Goal: Transaction & Acquisition: Purchase product/service

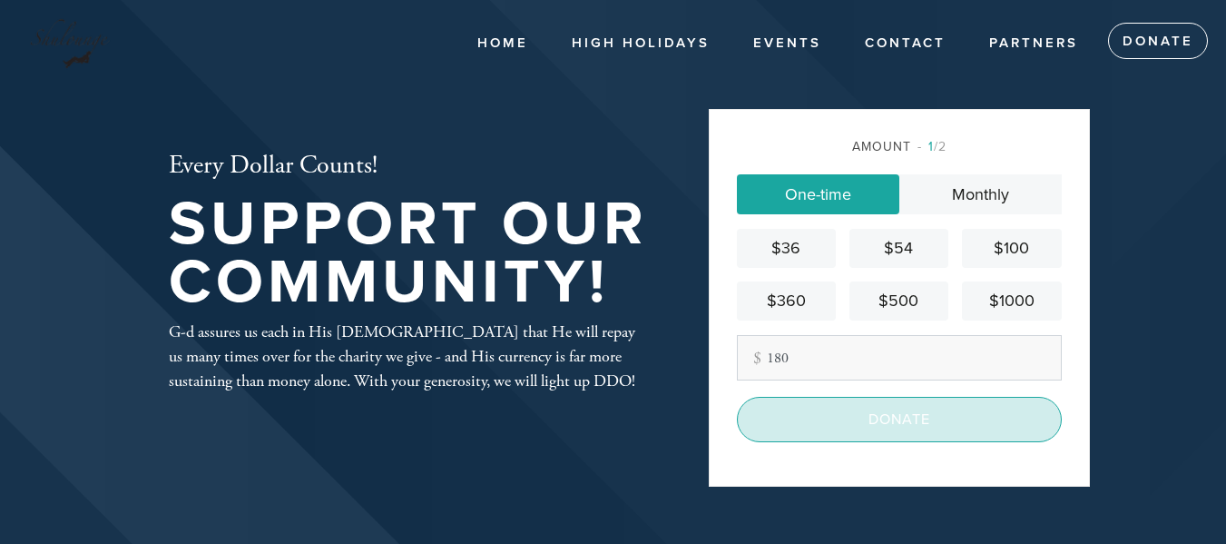
type input "180"
click at [848, 421] on input "Donate" at bounding box center [899, 419] width 325 height 45
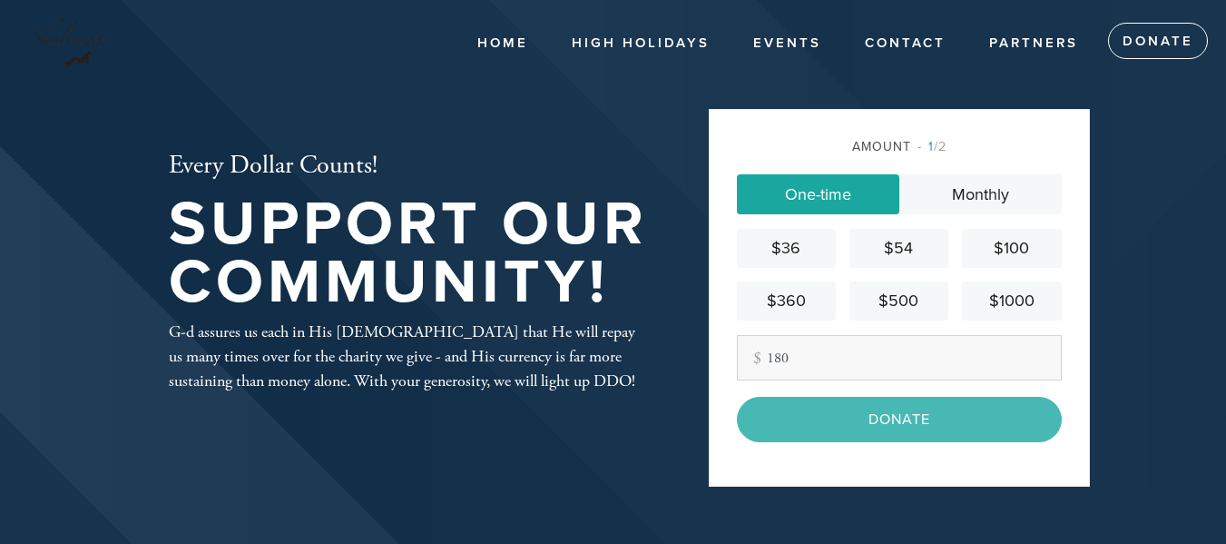
click at [857, 426] on div "Donate" at bounding box center [899, 419] width 325 height 45
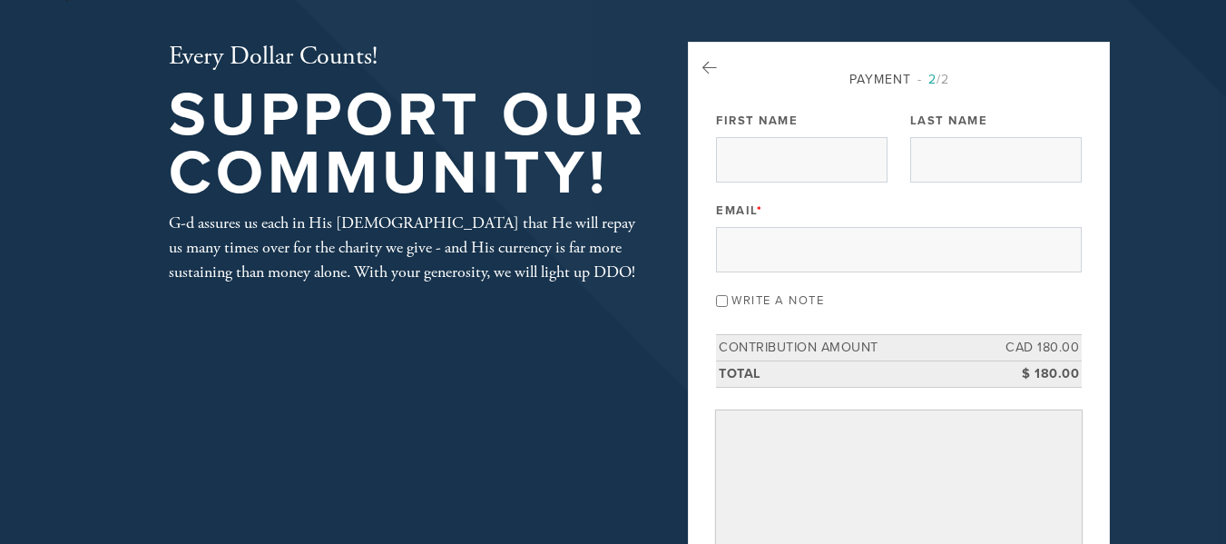
scroll to position [144, 0]
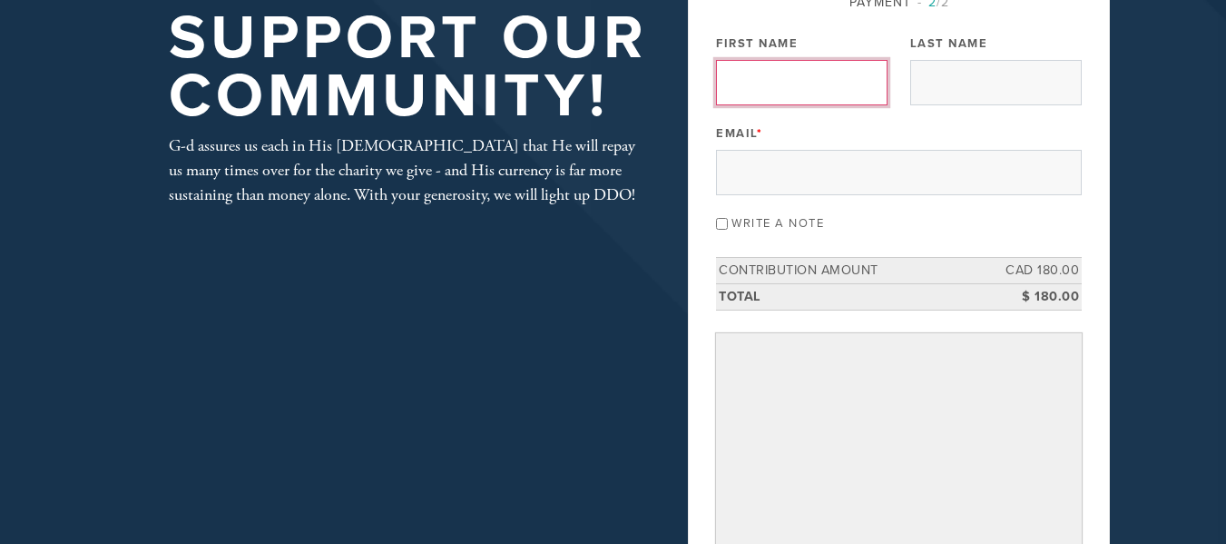
click at [796, 81] on input "First Name" at bounding box center [802, 82] width 172 height 45
type input "[PERSON_NAME]"
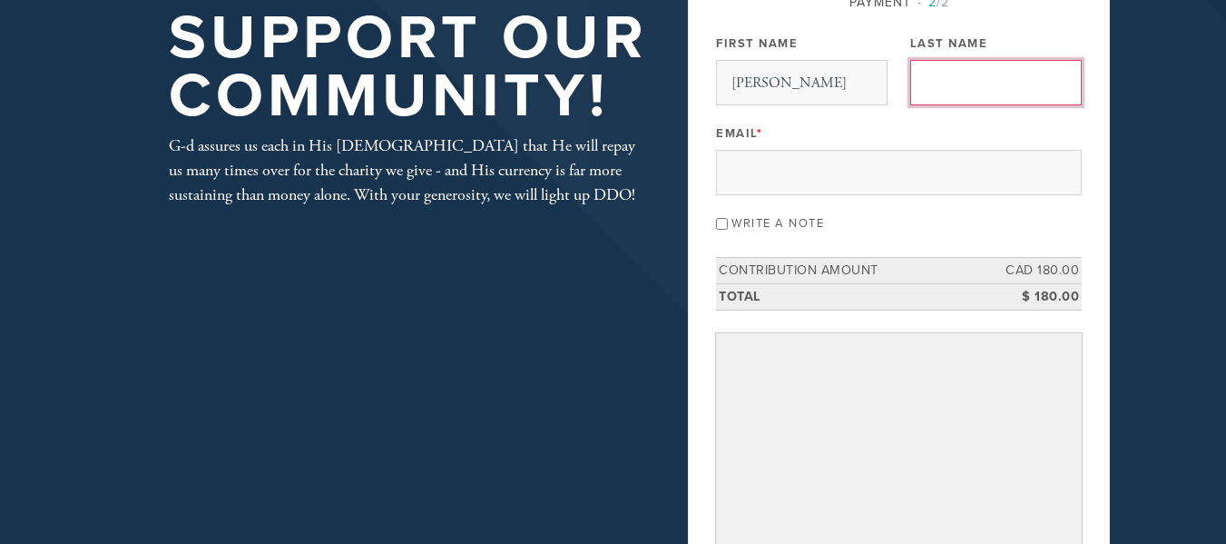
click at [917, 79] on input "Last Name" at bounding box center [996, 82] width 172 height 45
type input "freger"
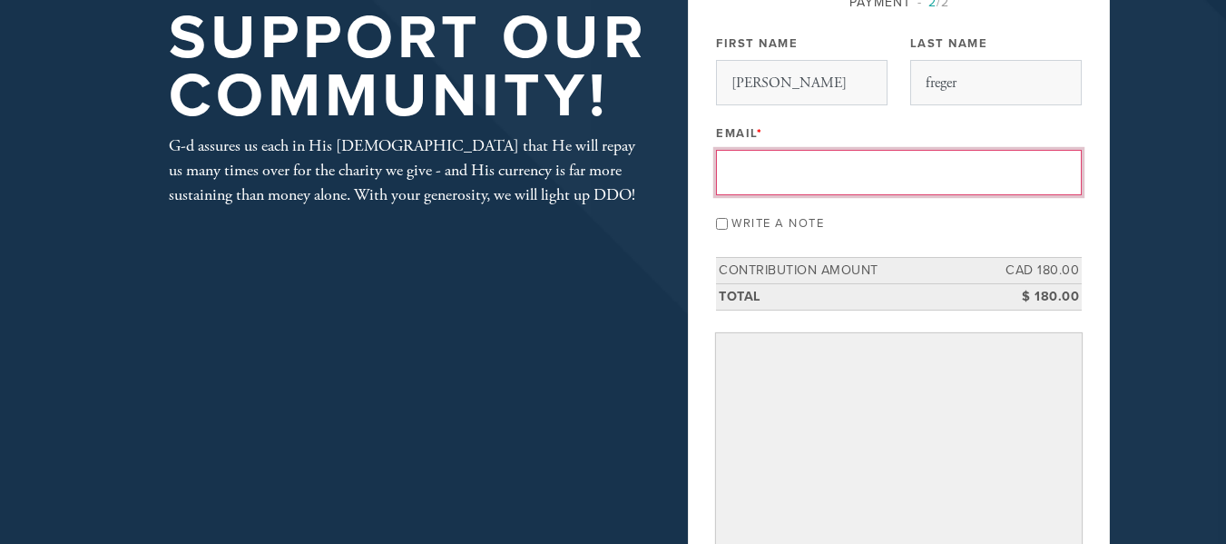
click at [829, 191] on input "Email *" at bounding box center [899, 172] width 366 height 45
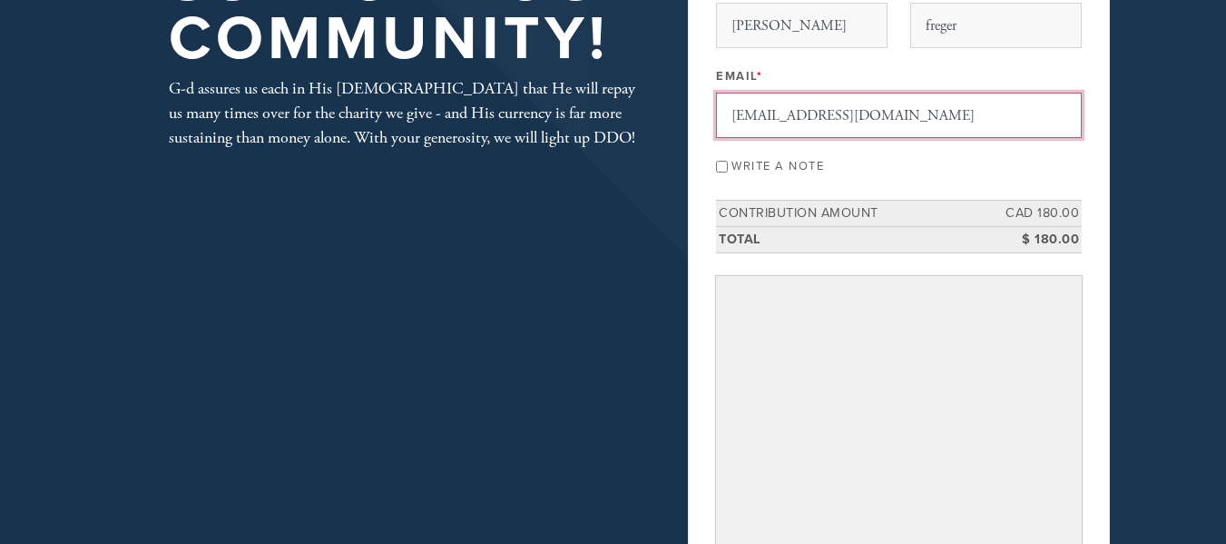
scroll to position [225, 0]
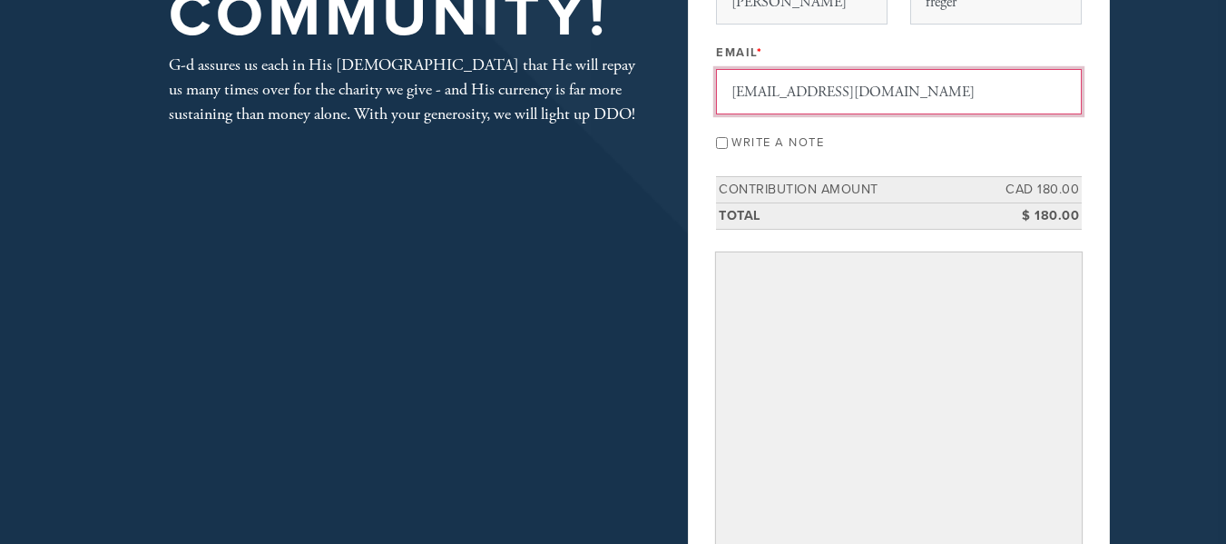
type input "[EMAIL_ADDRESS][DOMAIN_NAME]"
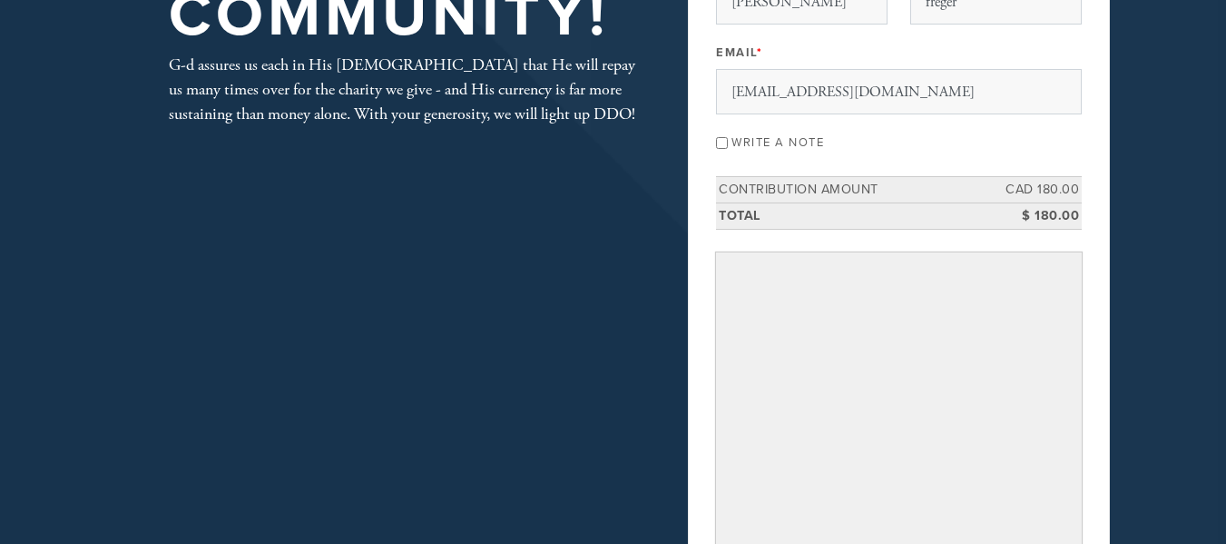
scroll to position [531, 0]
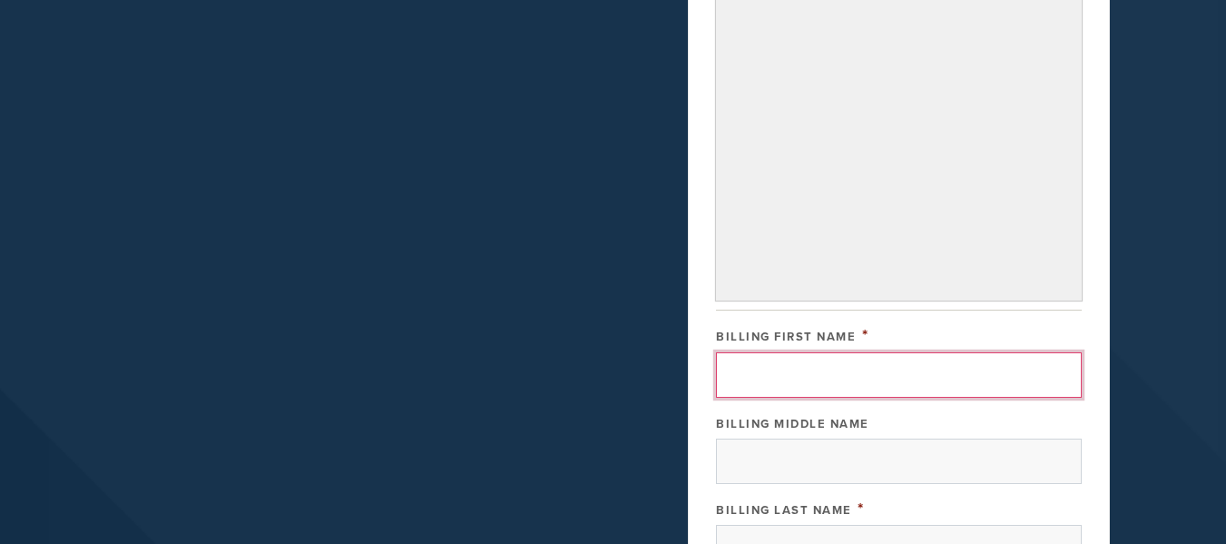
click at [848, 366] on input "Billing First Name" at bounding box center [899, 374] width 366 height 45
type input "s"
type input "[PERSON_NAME]"
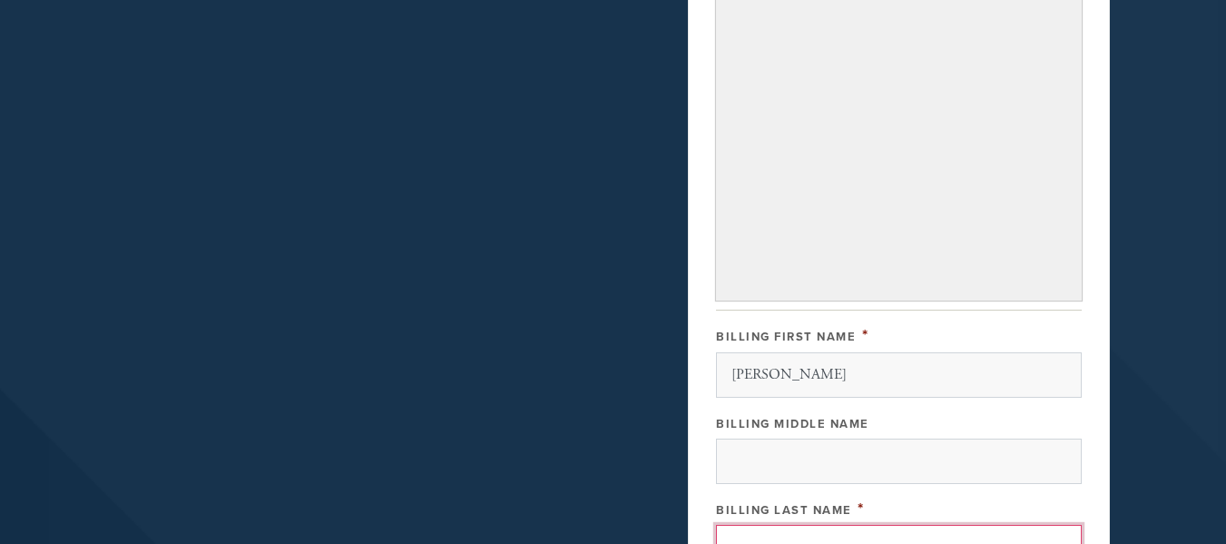
click at [797, 524] on input "Billing Last Name" at bounding box center [899, 546] width 366 height 45
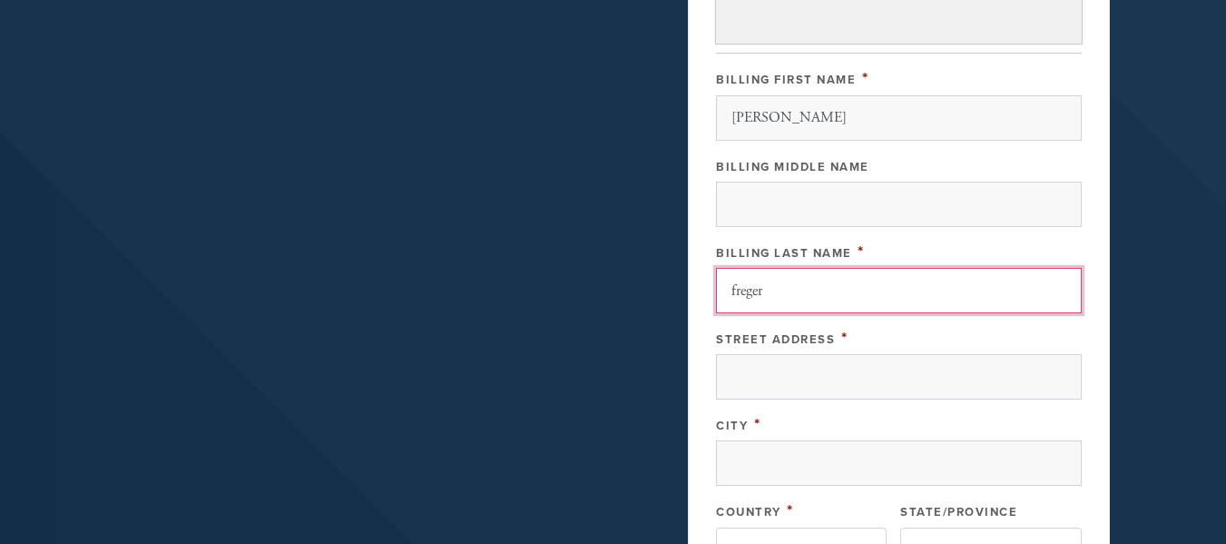
scroll to position [798, 0]
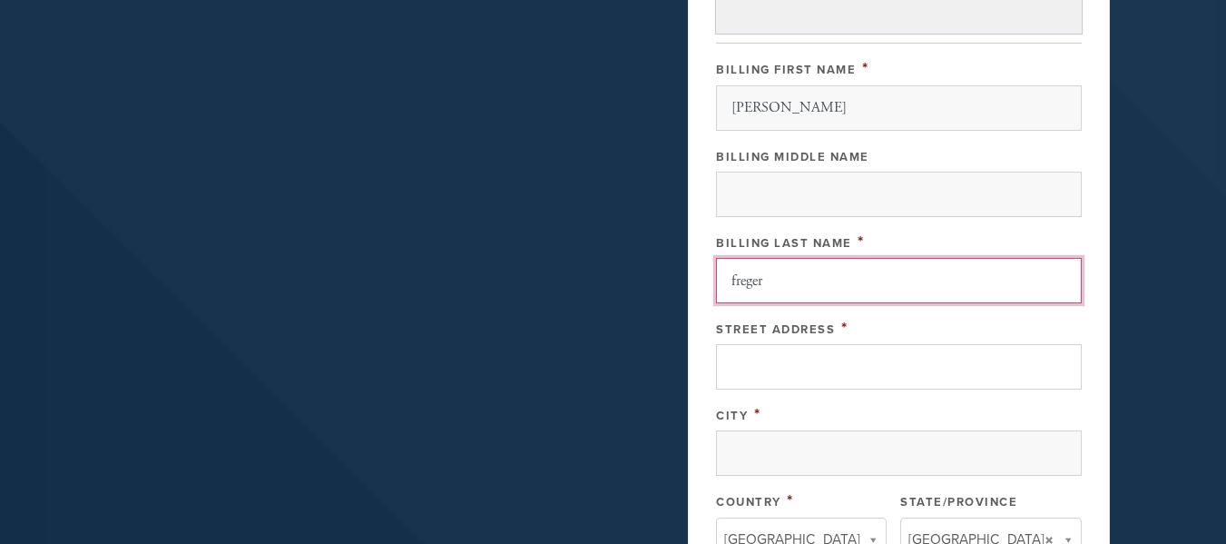
type input "freger"
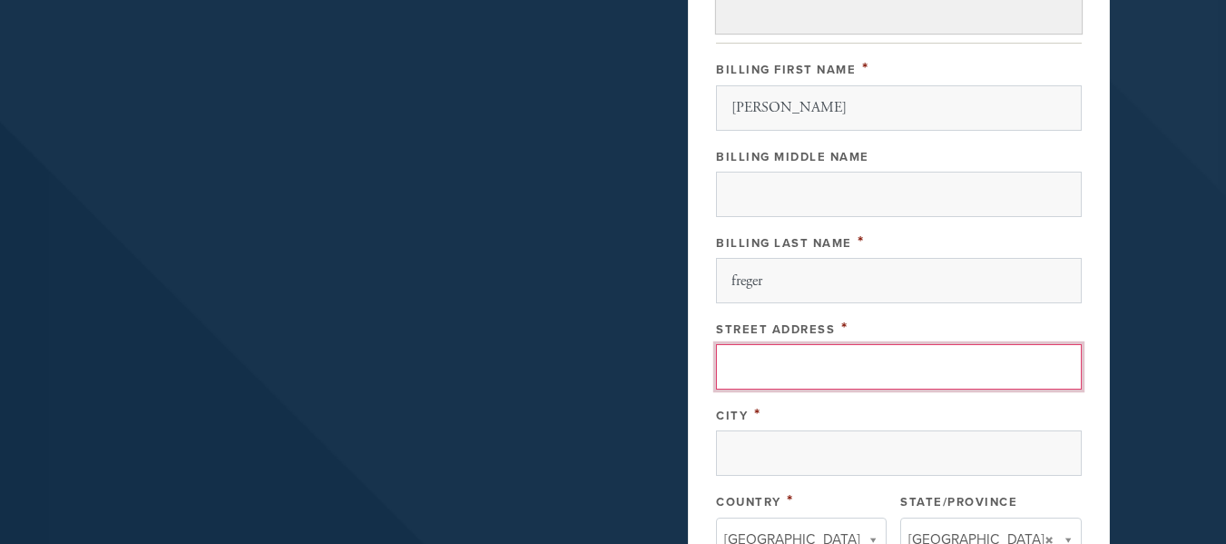
click at [809, 382] on input "Street Address" at bounding box center [899, 366] width 366 height 45
type input "20 trenton"
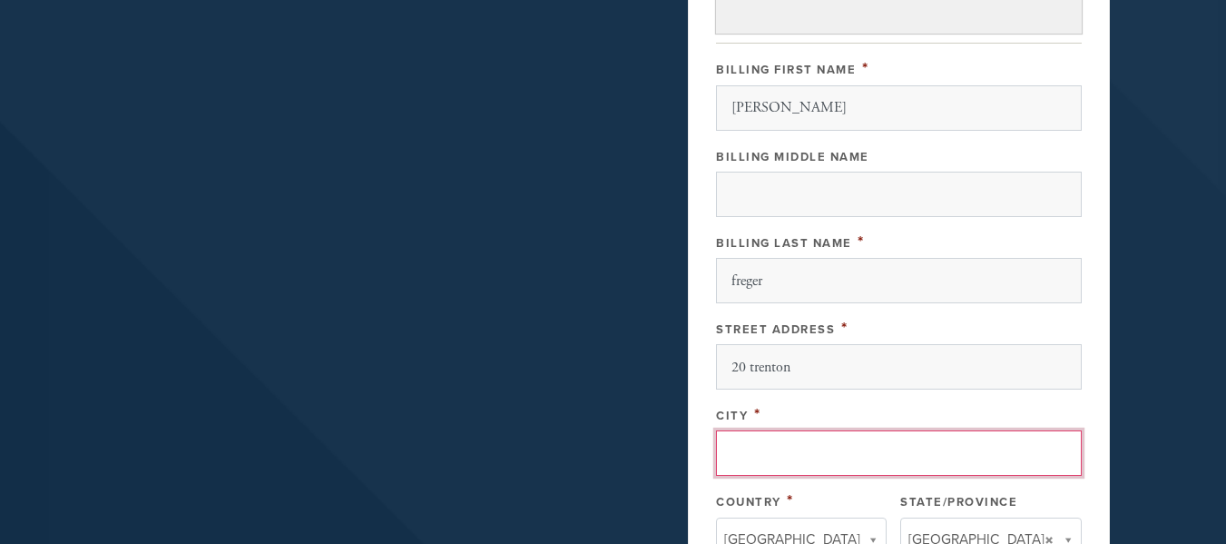
click at [779, 450] on input "City" at bounding box center [899, 452] width 366 height 45
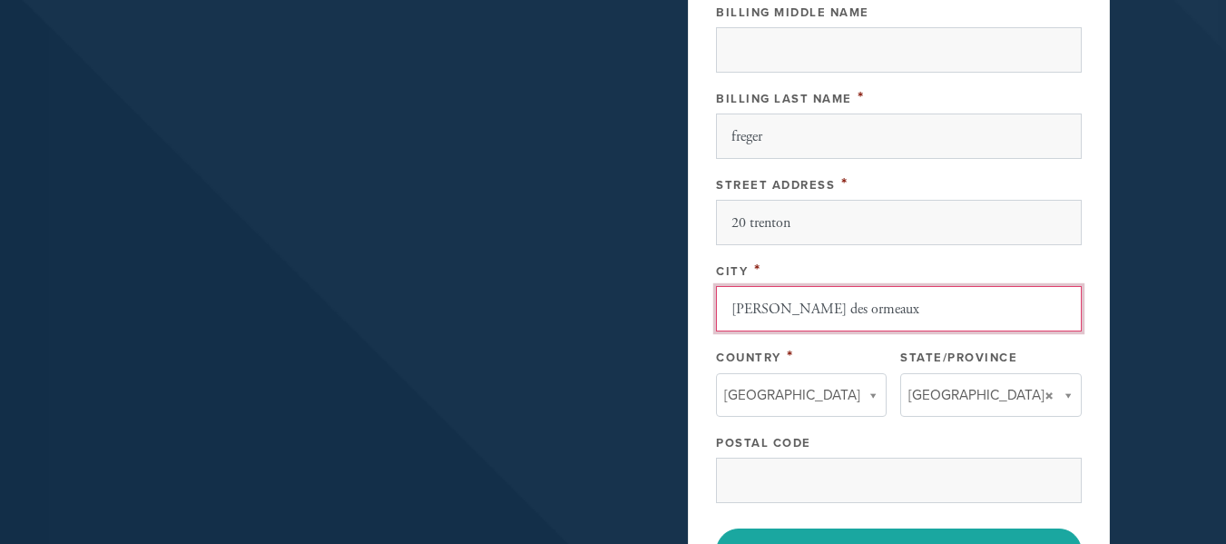
scroll to position [999, 0]
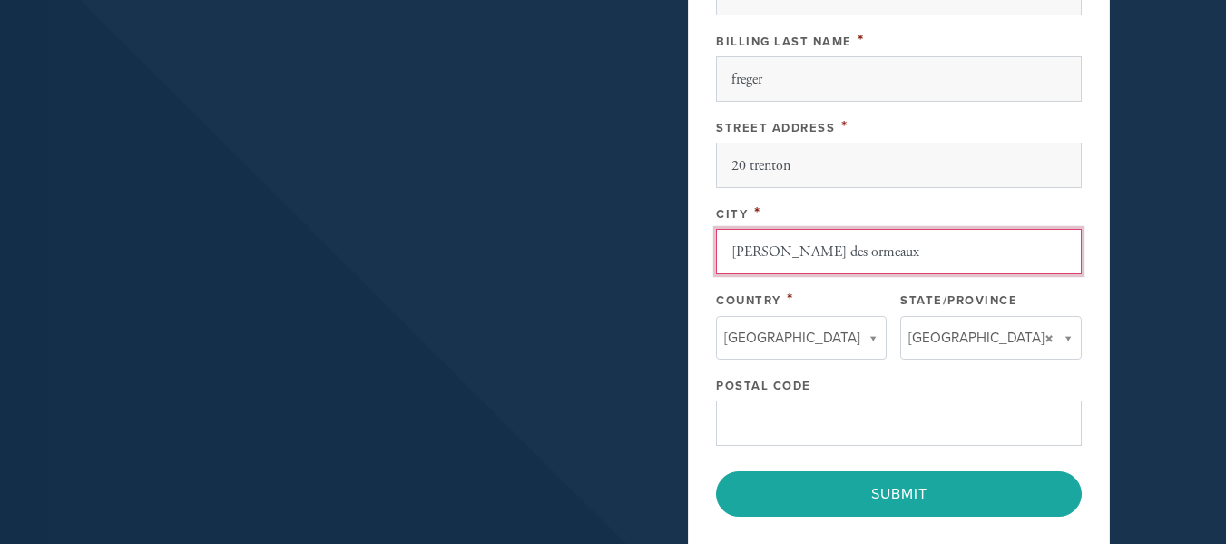
type input "[PERSON_NAME] des ormeaux"
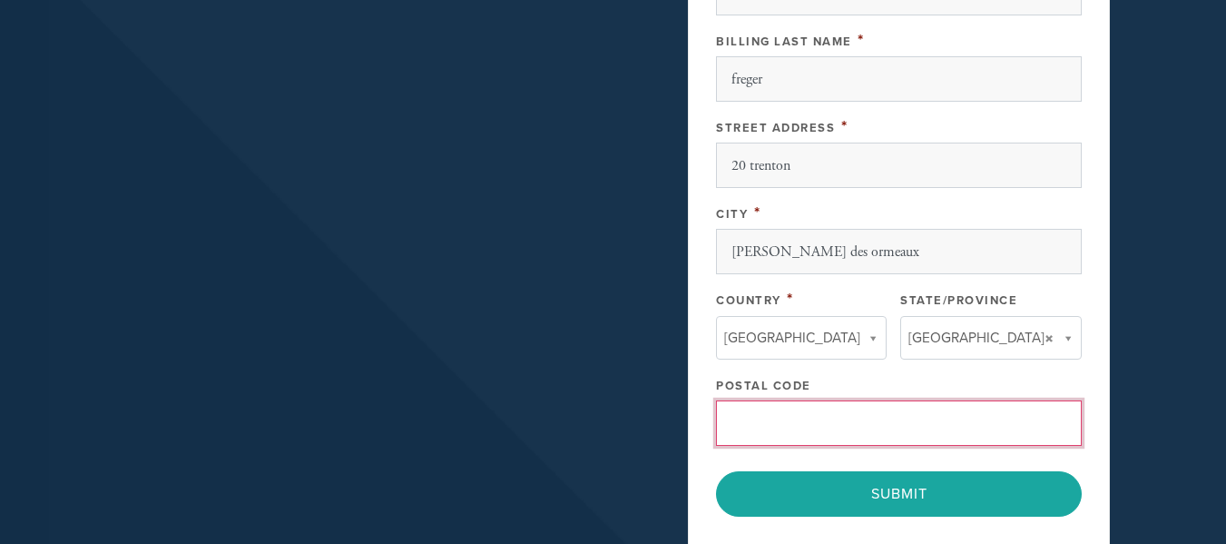
click at [946, 420] on input "Postal Code" at bounding box center [899, 422] width 366 height 45
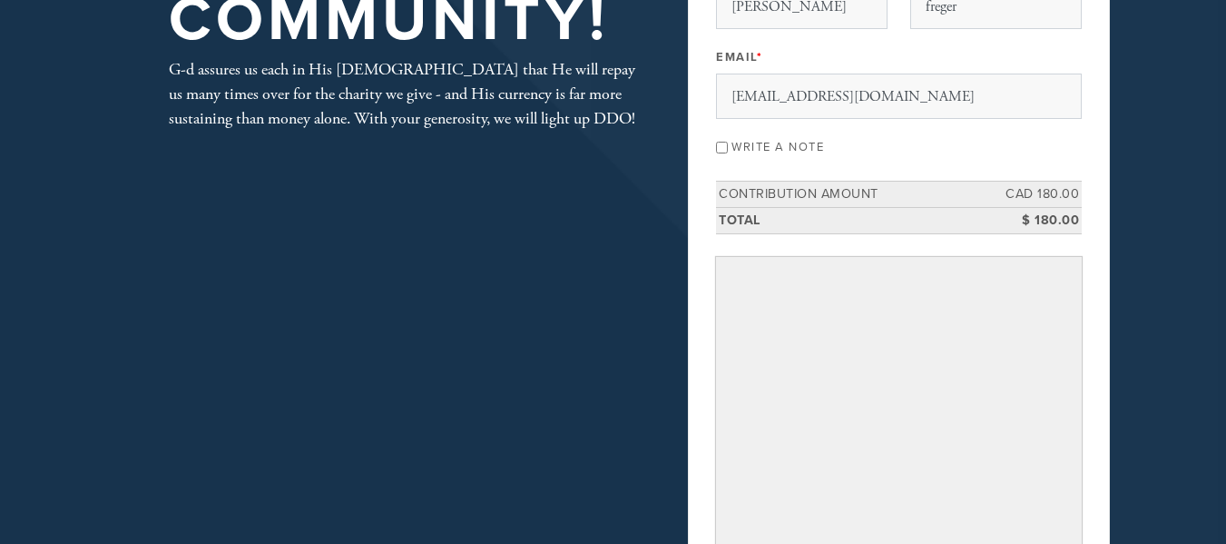
scroll to position [223, 0]
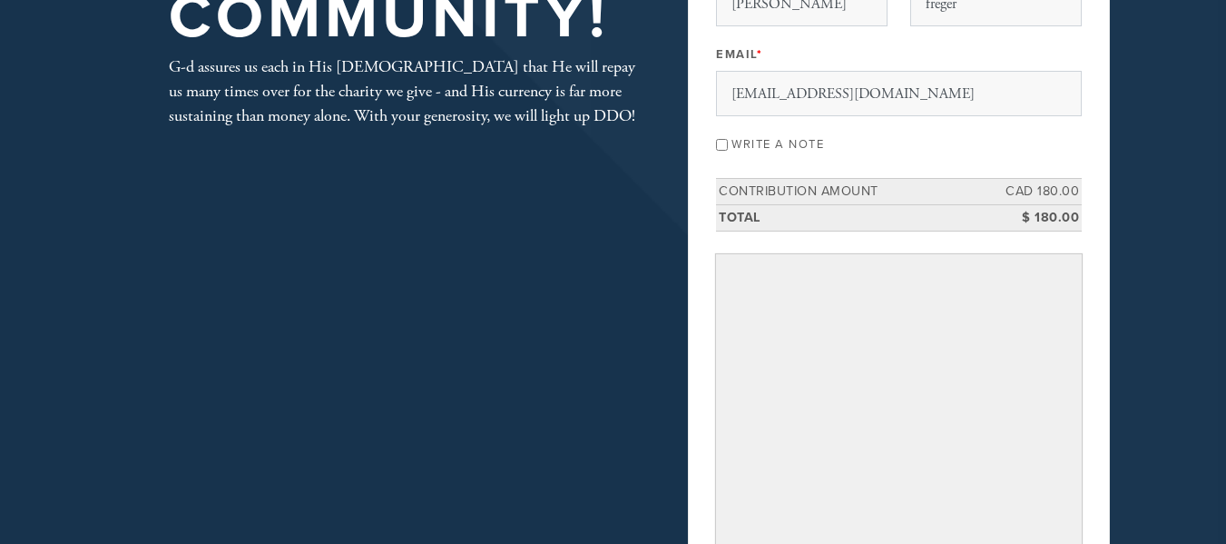
type input "h9b 1b7"
click at [728, 146] on input "Write a note" at bounding box center [722, 145] width 12 height 12
checkbox input "true"
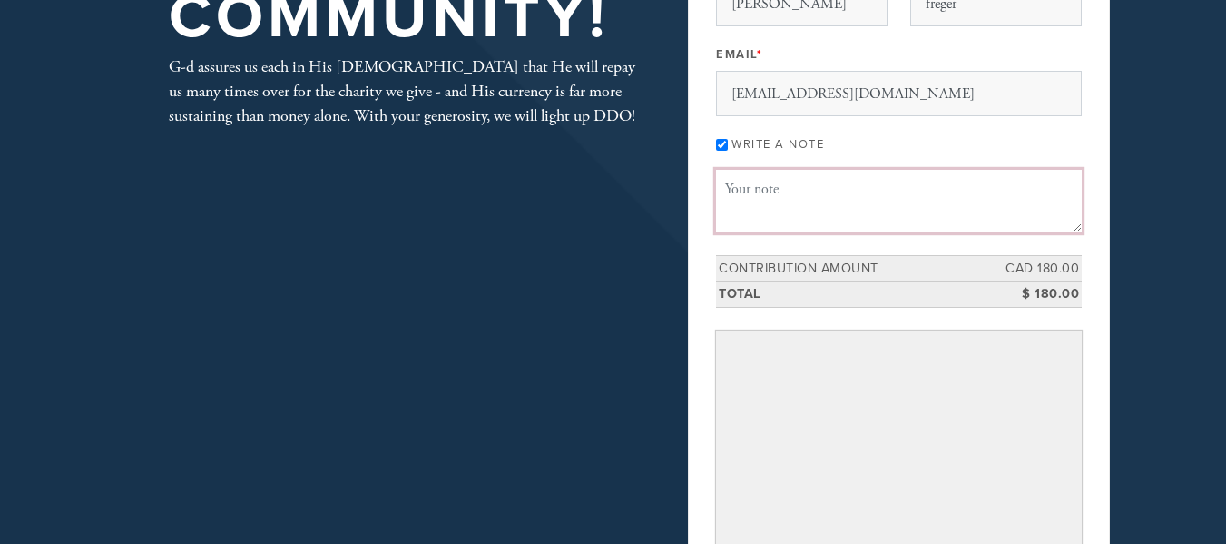
click at [767, 181] on textarea "Message or dedication" at bounding box center [899, 201] width 366 height 62
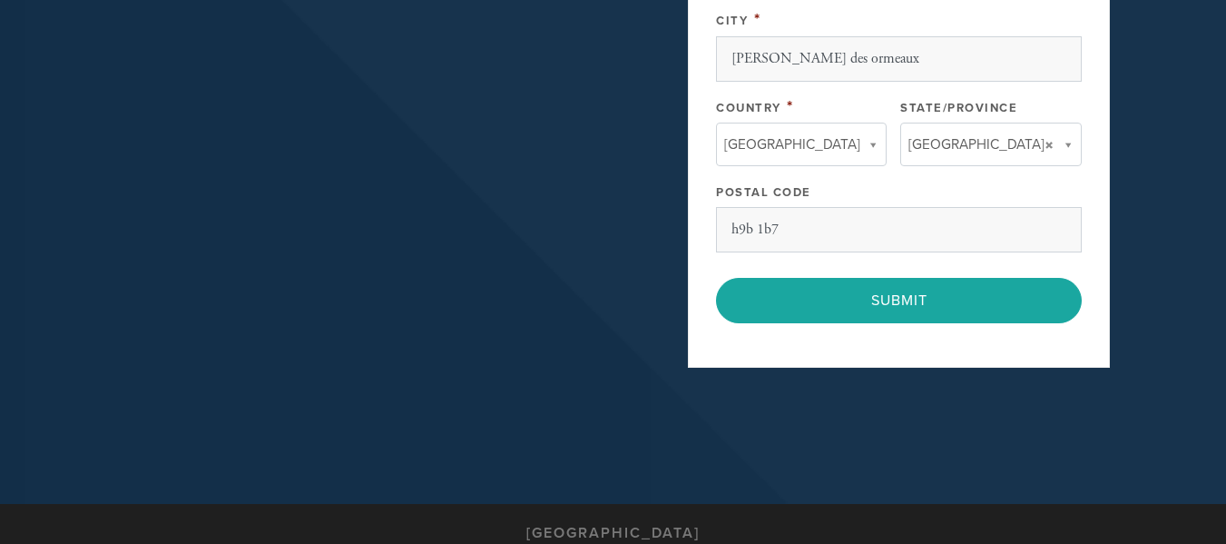
scroll to position [1271, 0]
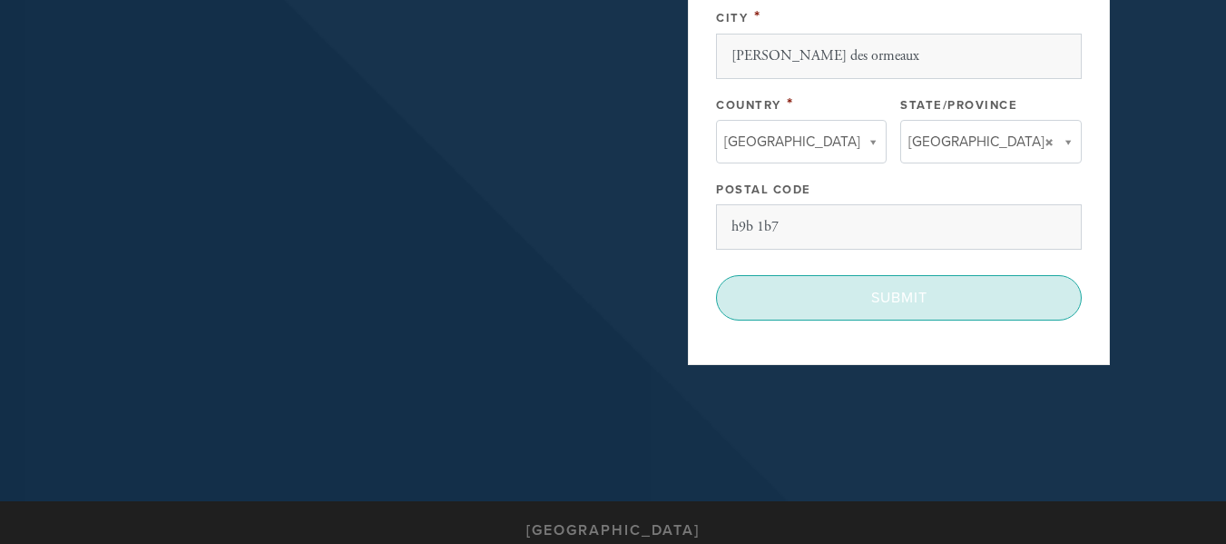
type textarea "May g-d bless you and your family. Keep up the great work. [PERSON_NAME]"
click at [888, 294] on input "Submit" at bounding box center [899, 297] width 366 height 45
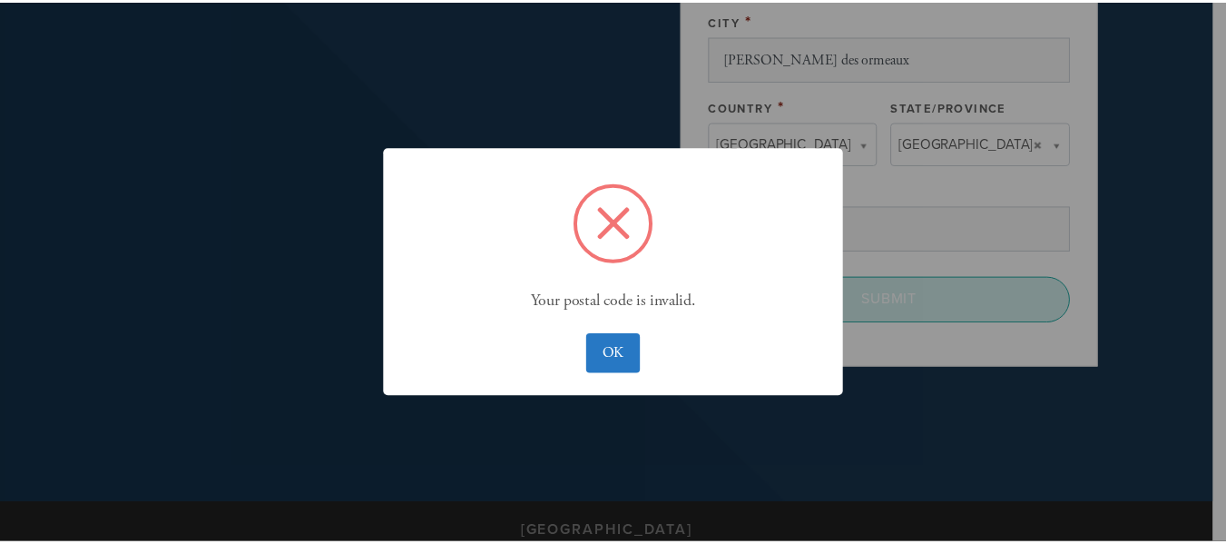
scroll to position [1326, 0]
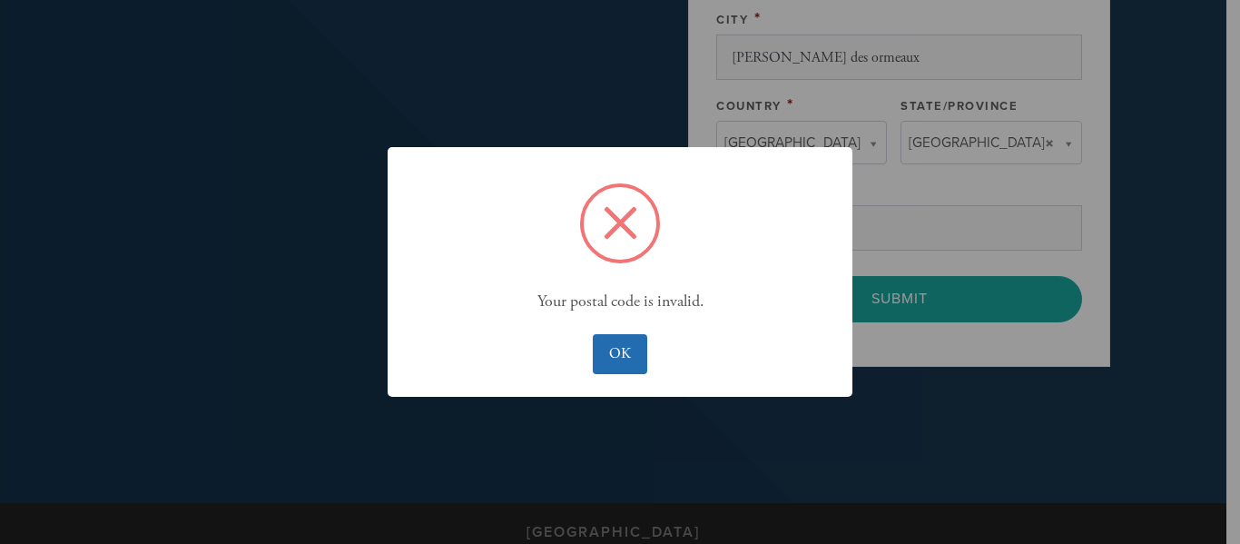
click at [602, 362] on button "OK" at bounding box center [620, 354] width 54 height 40
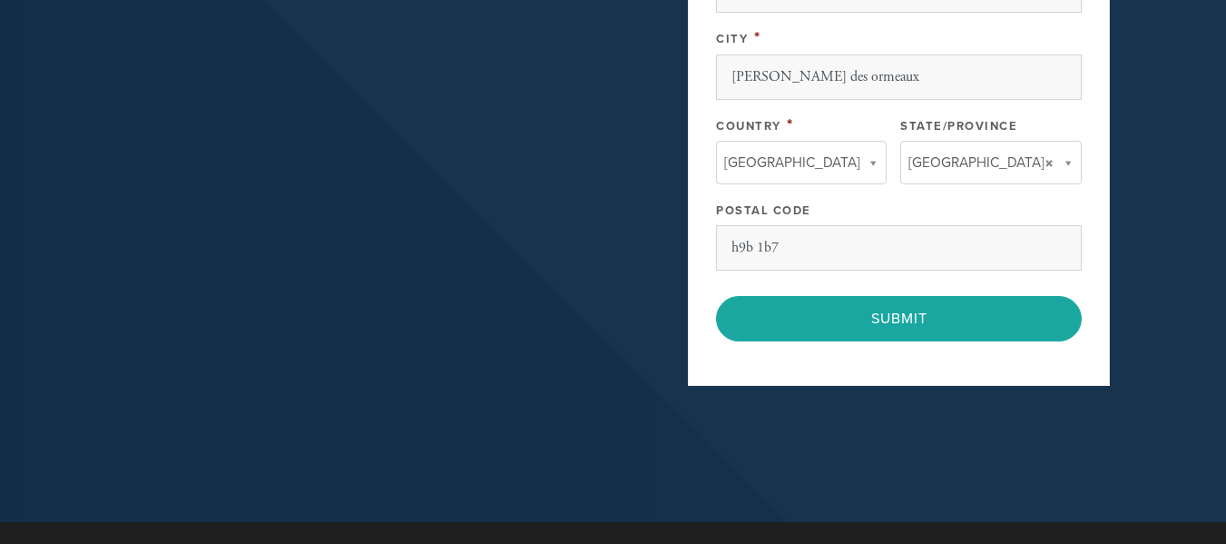
scroll to position [1257, 0]
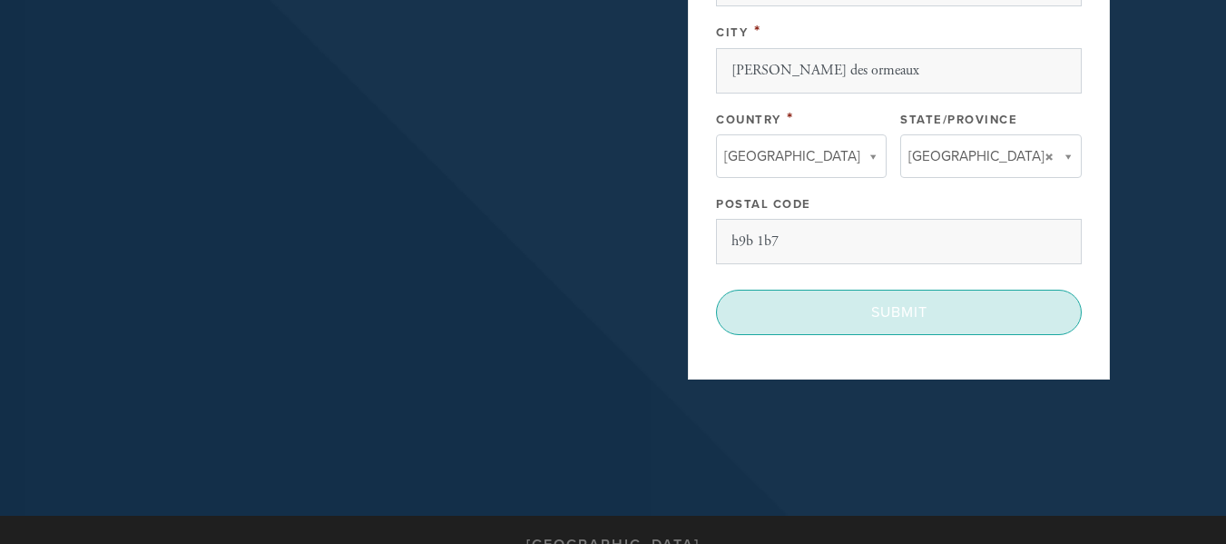
click at [848, 304] on input "Submit" at bounding box center [899, 311] width 366 height 45
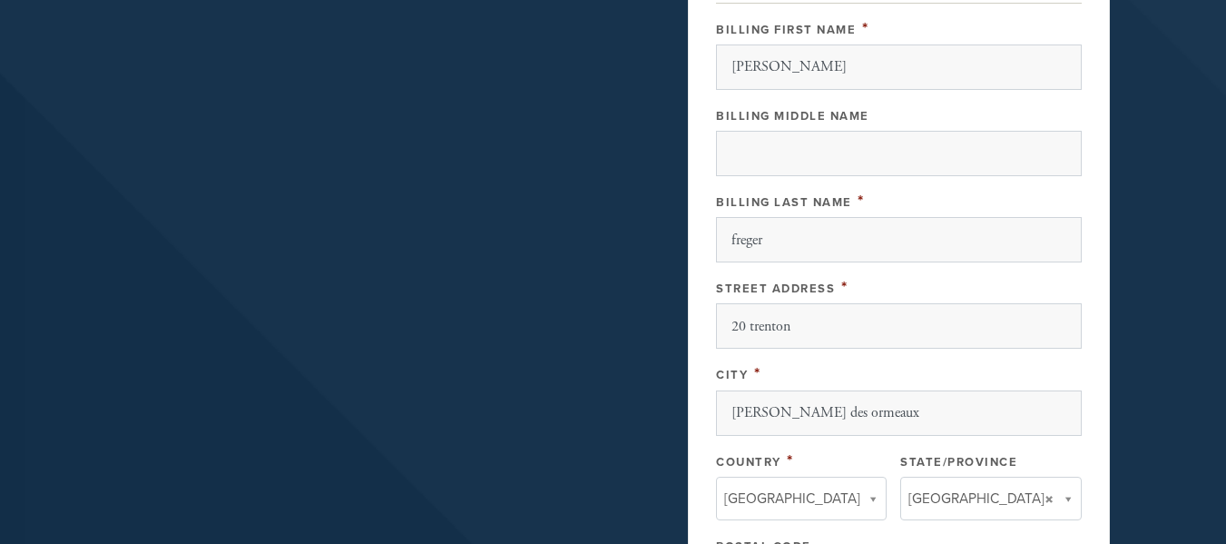
scroll to position [866, 0]
